Goal: Use online tool/utility

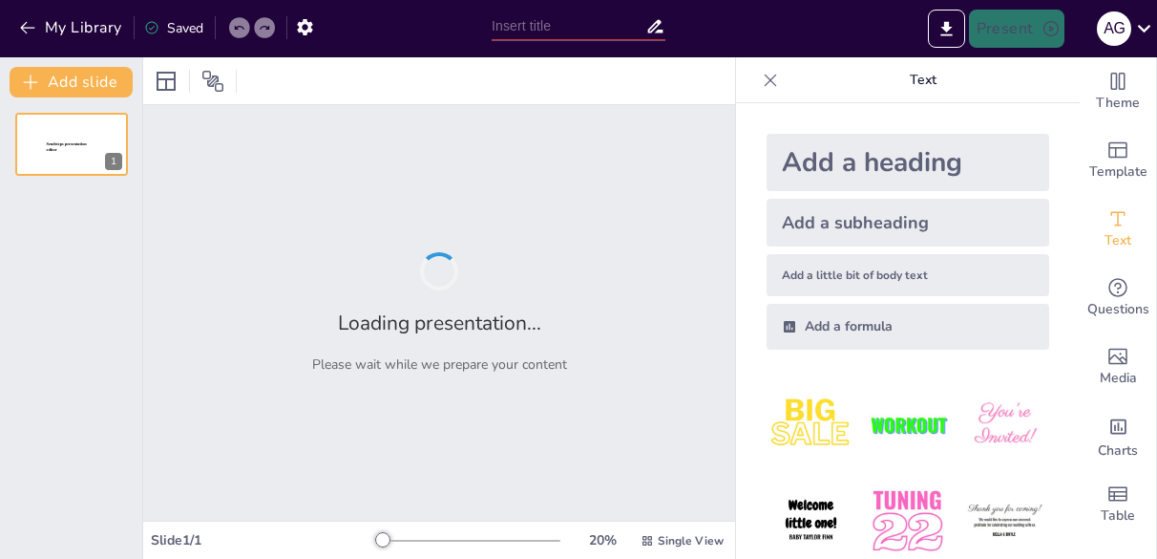
type input "Imported PPT a mejorar eportfolio.pptx"
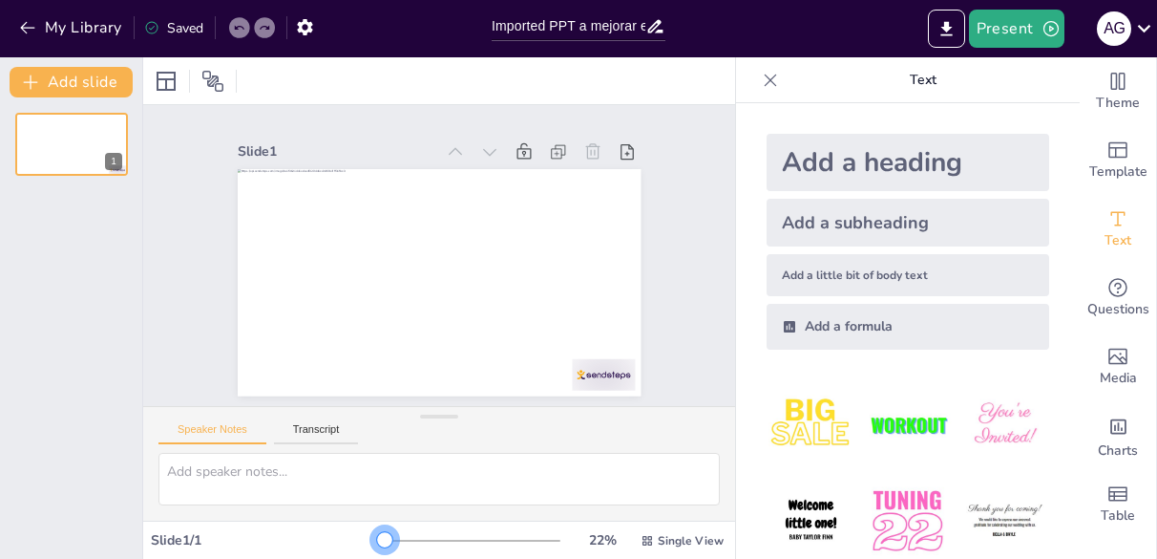
drag, startPoint x: 411, startPoint y: 549, endPoint x: 372, endPoint y: 550, distance: 38.2
click at [377, 550] on div "22 % Single View" at bounding box center [552, 540] width 350 height 31
click at [761, 84] on icon at bounding box center [770, 80] width 19 height 19
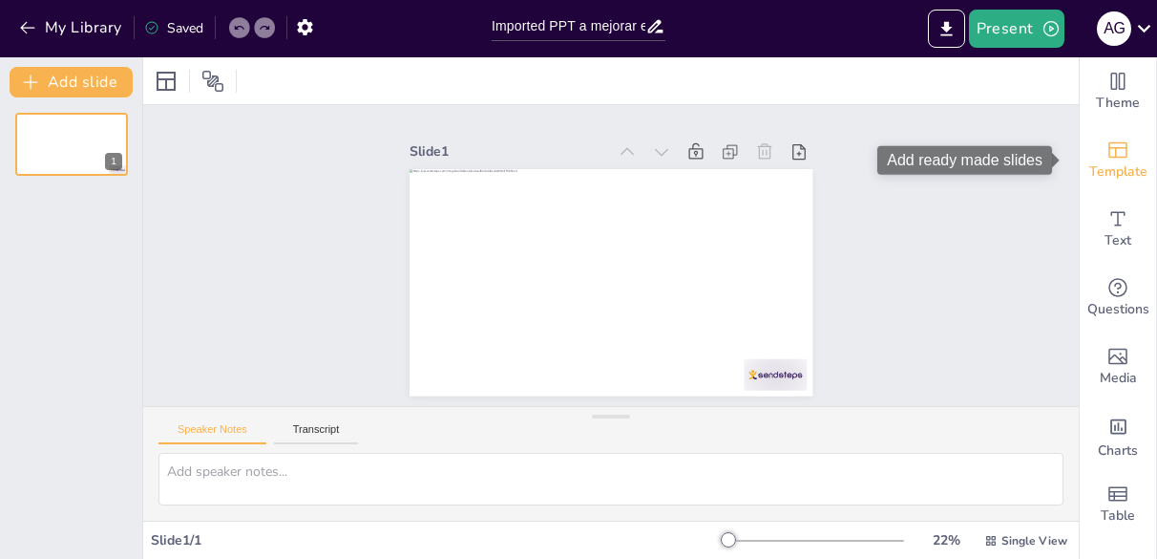
click at [1087, 159] on div "Template" at bounding box center [1118, 160] width 76 height 69
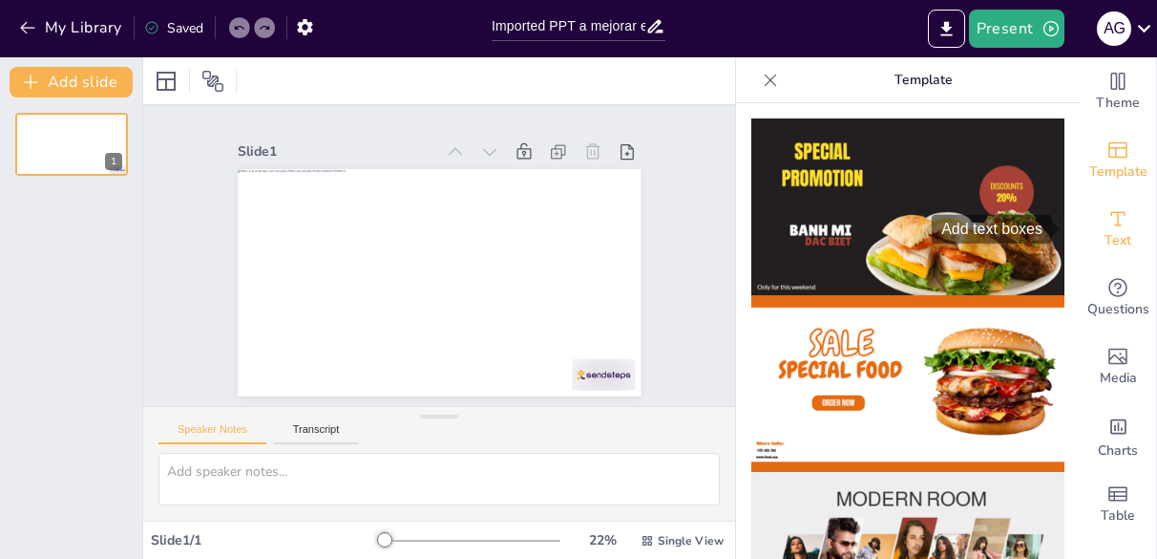
click at [1112, 236] on span "Text" at bounding box center [1118, 240] width 27 height 21
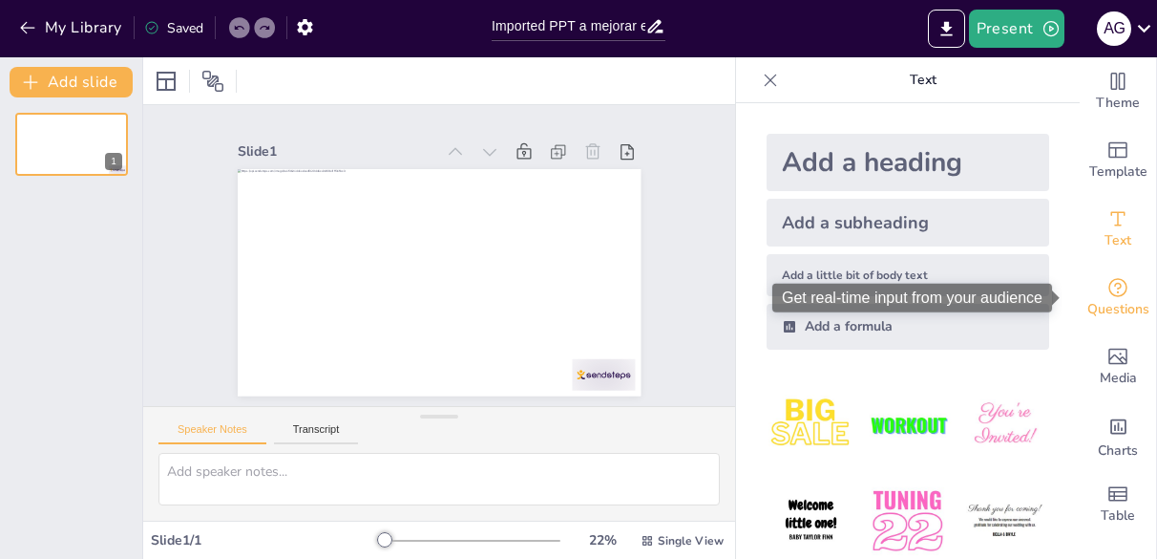
click at [1103, 305] on span "Questions" at bounding box center [1119, 309] width 62 height 21
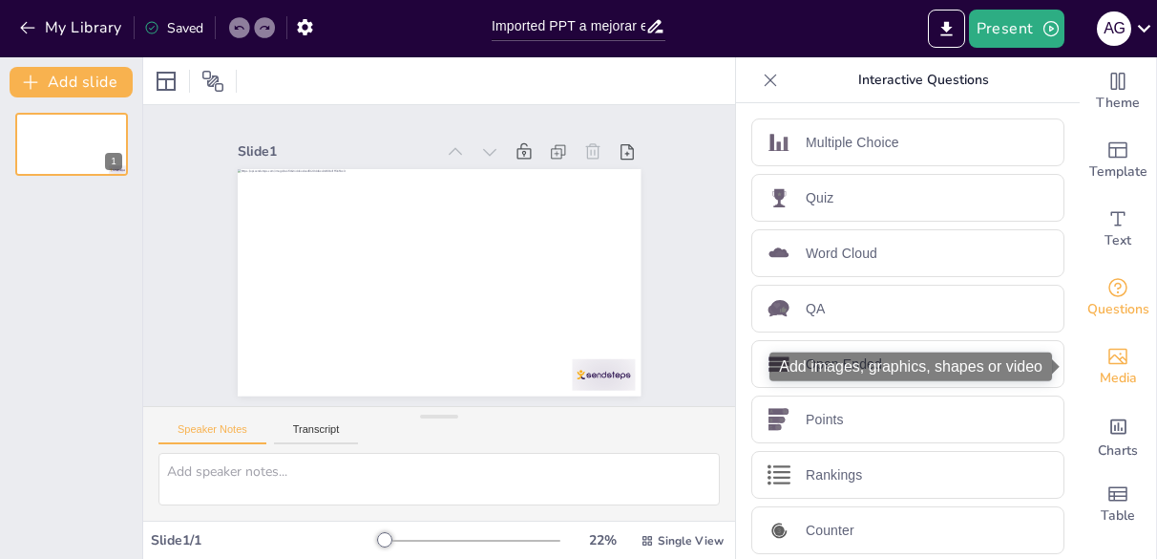
drag, startPoint x: 1099, startPoint y: 366, endPoint x: 1098, endPoint y: 402, distance: 36.3
click at [1099, 368] on div "Media" at bounding box center [1118, 366] width 76 height 69
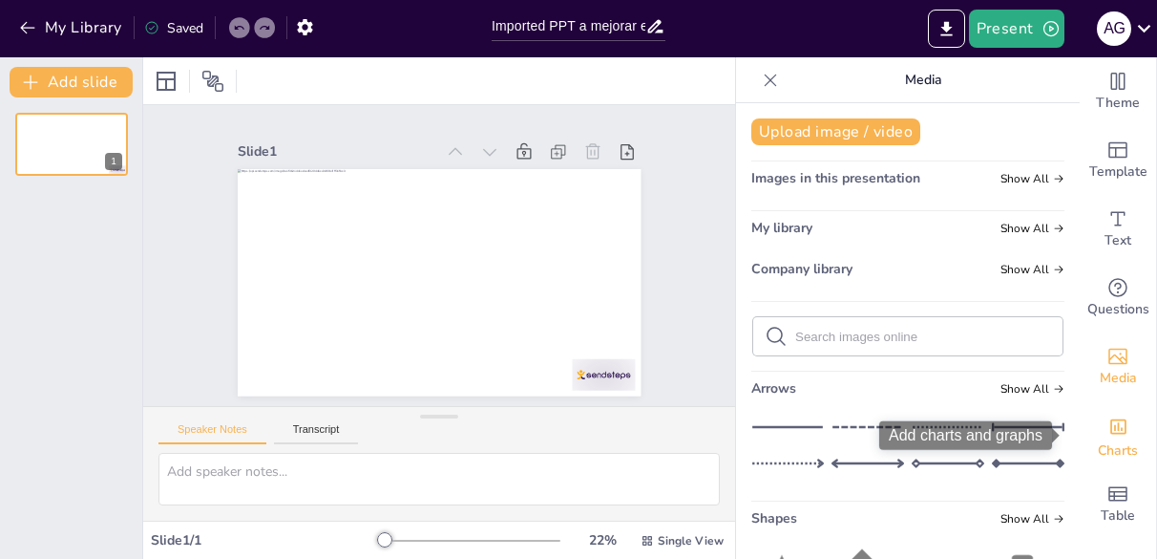
click at [1109, 437] on div "Add charts and graphs" at bounding box center [1119, 425] width 20 height 31
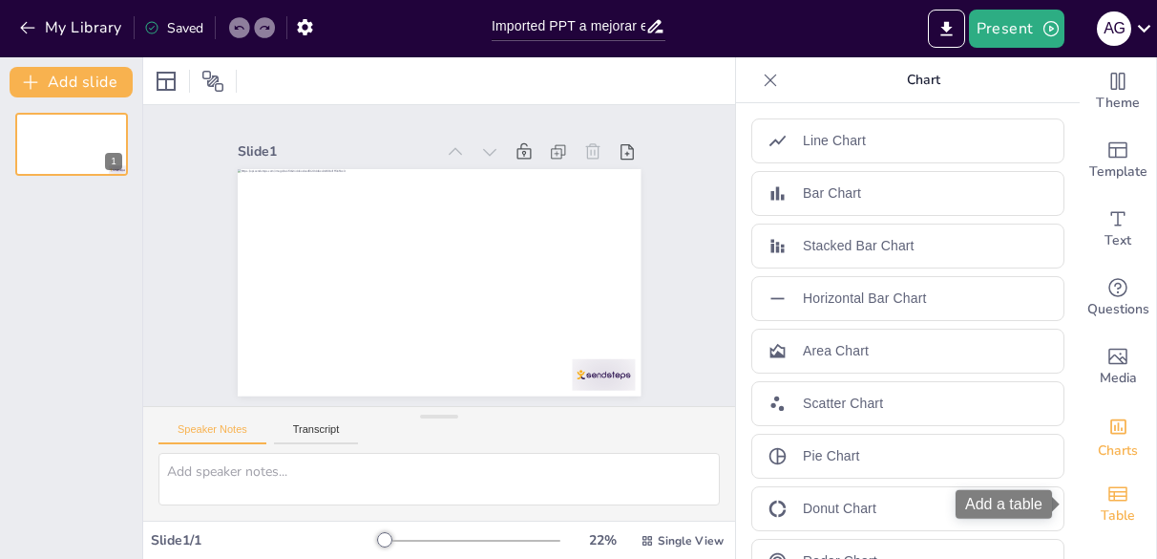
click at [1102, 505] on span "Table" at bounding box center [1118, 515] width 34 height 21
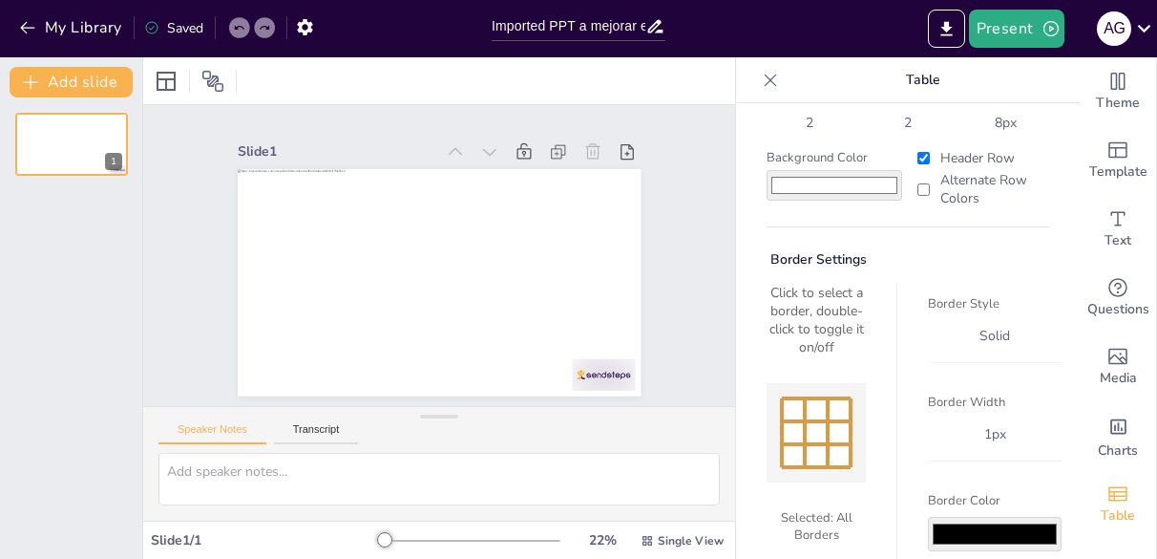
scroll to position [151, 0]
